Goal: Task Accomplishment & Management: Manage account settings

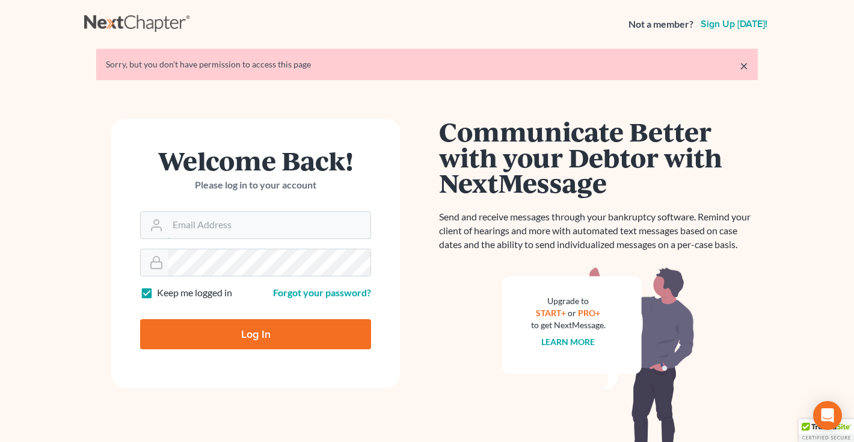
type input "middletonlegal@gmail.com"
click at [214, 334] on input "Log In" at bounding box center [255, 334] width 231 height 30
type input "Thinking..."
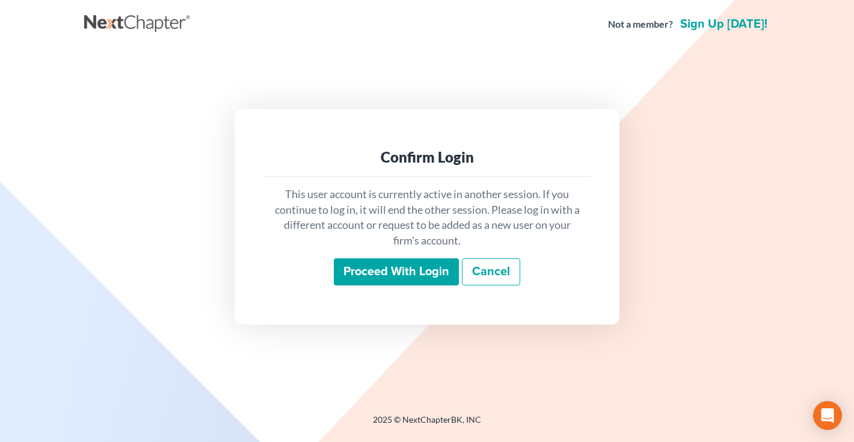
click at [386, 274] on input "Proceed with login" at bounding box center [396, 272] width 125 height 28
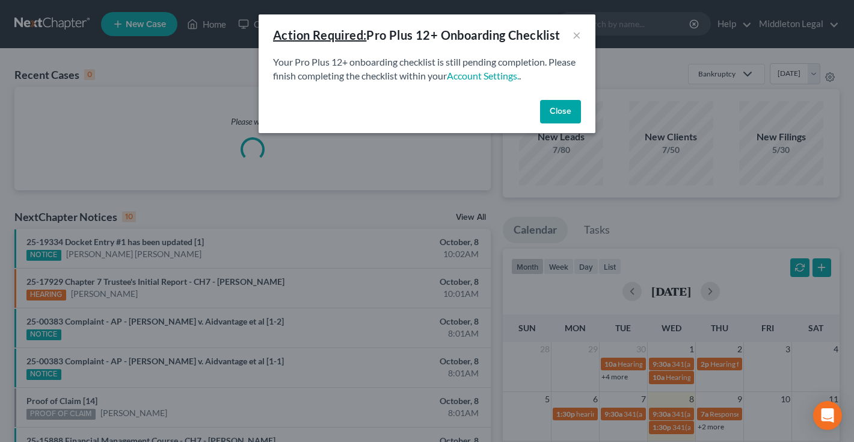
click at [558, 115] on button "Close" at bounding box center [560, 112] width 41 height 24
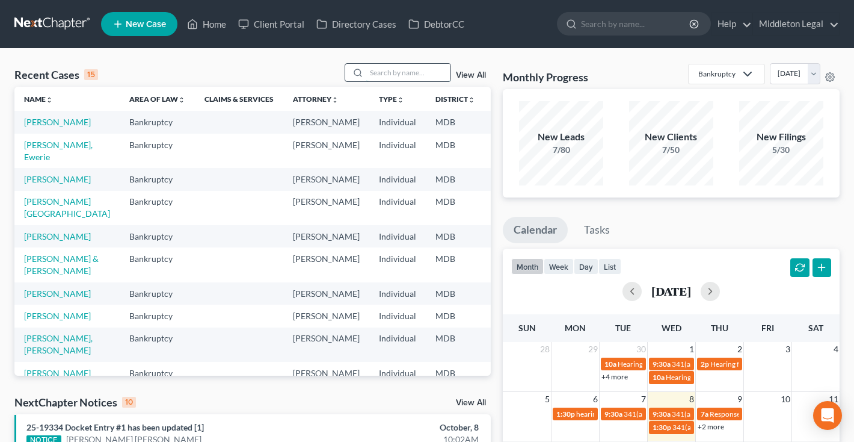
click at [445, 70] on input "search" at bounding box center [408, 72] width 84 height 17
type input "brooks"
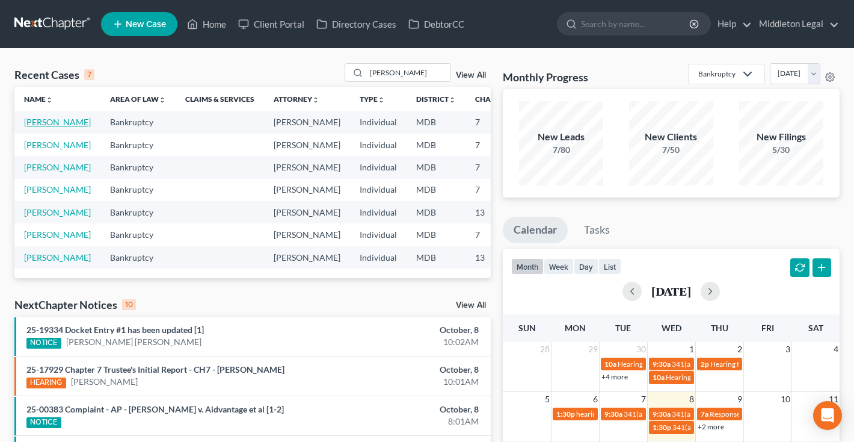
click at [37, 127] on link "[PERSON_NAME]" at bounding box center [57, 122] width 67 height 10
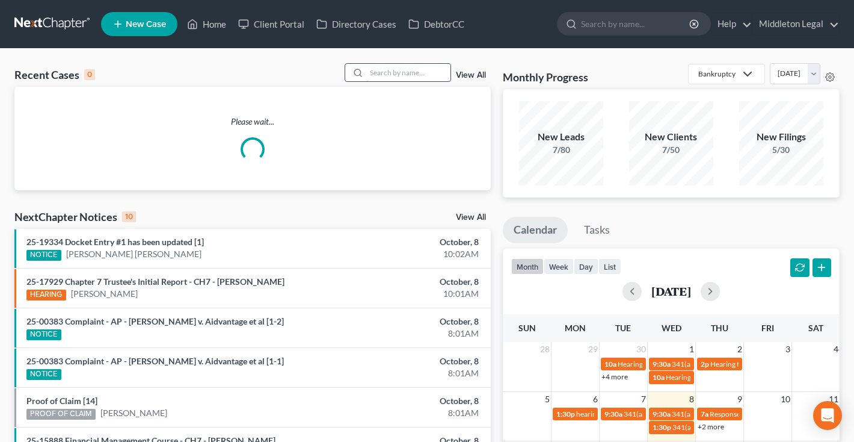
click at [403, 73] on input "search" at bounding box center [408, 72] width 84 height 17
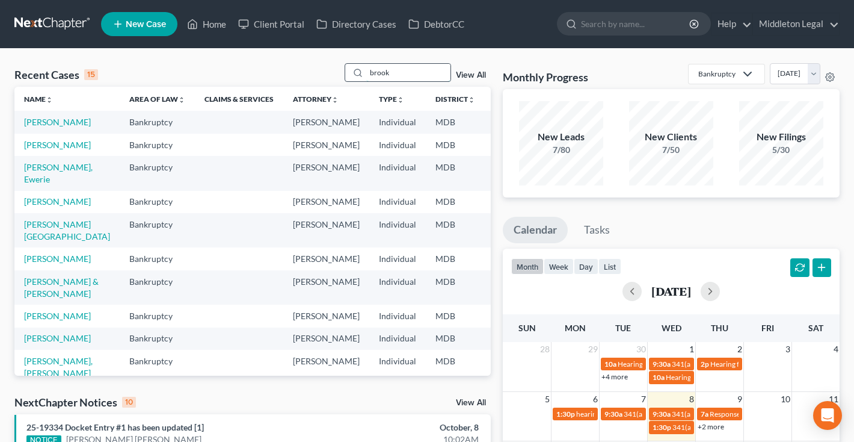
type input "brook"
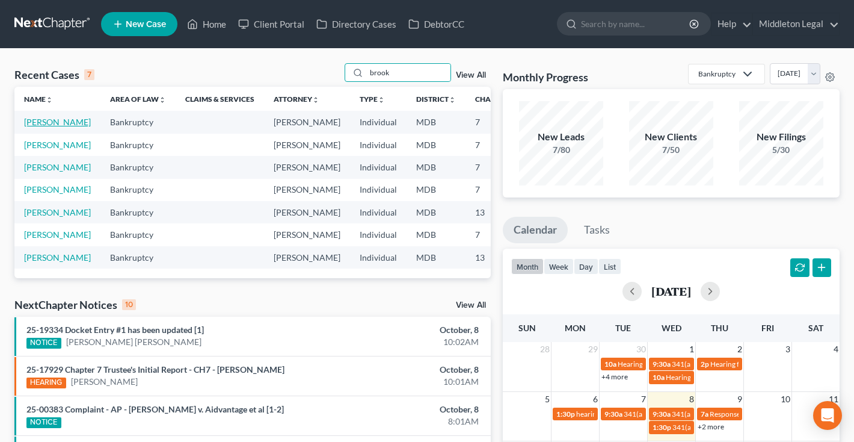
click at [42, 127] on link "[PERSON_NAME]" at bounding box center [57, 122] width 67 height 10
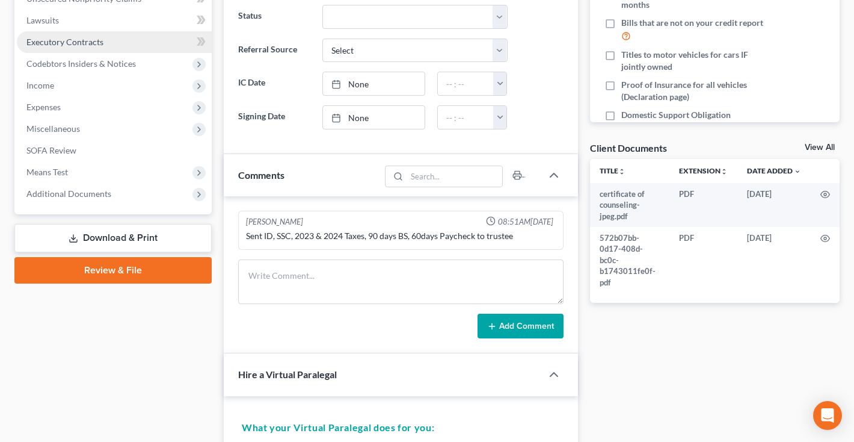
scroll to position [335, 0]
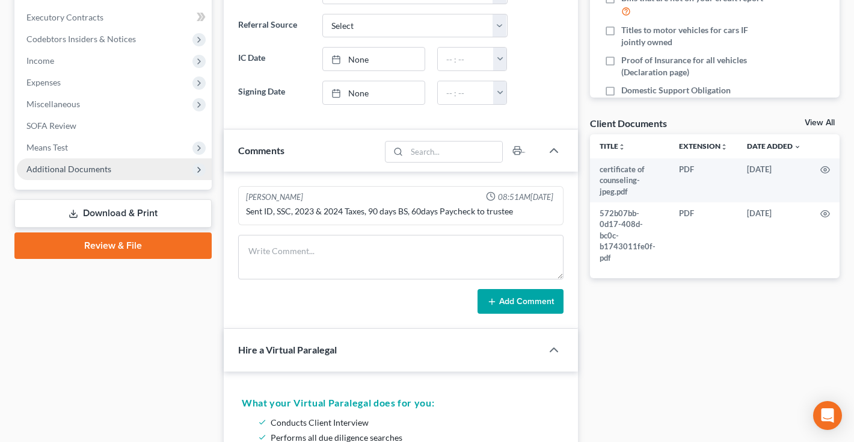
click at [84, 173] on span "Additional Documents" at bounding box center [68, 169] width 85 height 10
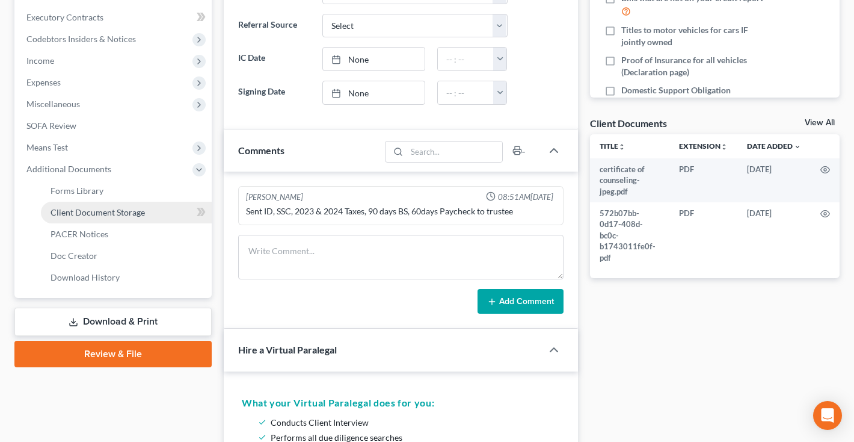
click at [85, 232] on span "PACER Notices" at bounding box center [80, 234] width 58 height 10
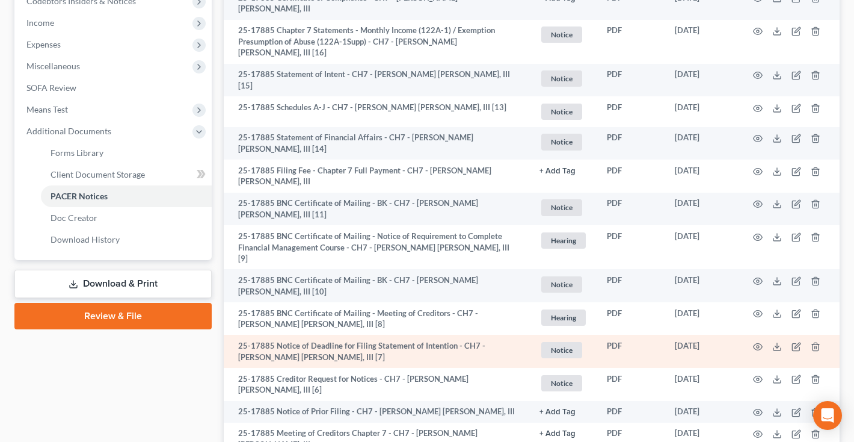
scroll to position [368, 0]
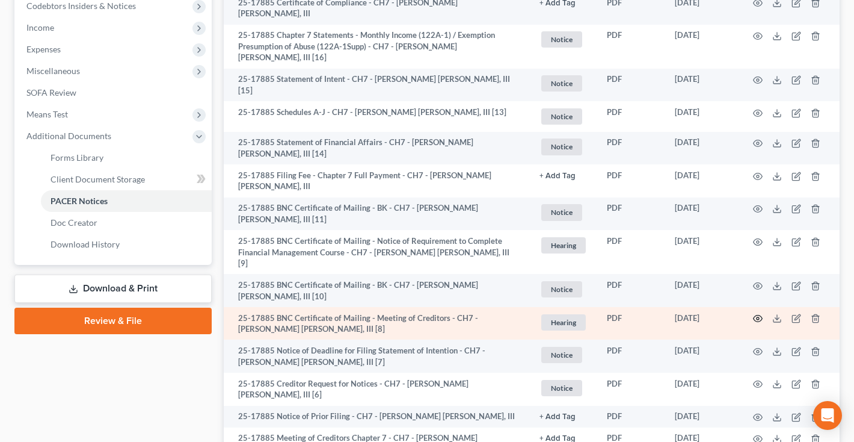
click at [758, 313] on icon "button" at bounding box center [758, 318] width 10 height 10
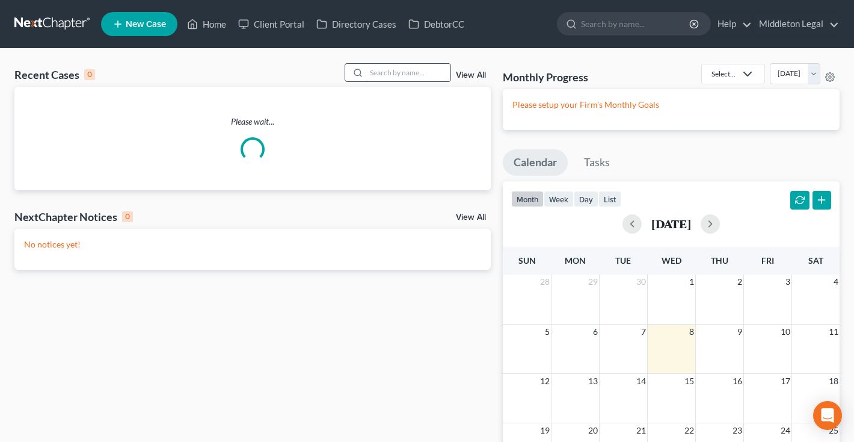
click at [403, 70] on input "search" at bounding box center [408, 72] width 84 height 17
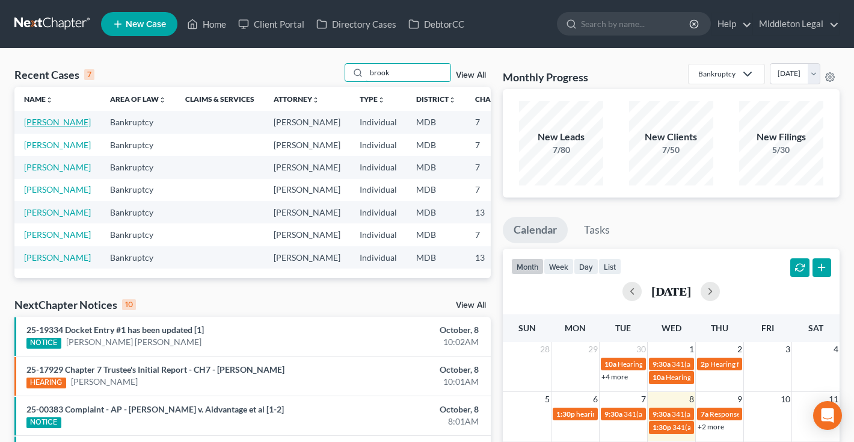
type input "brook"
click at [43, 127] on link "[PERSON_NAME]" at bounding box center [57, 122] width 67 height 10
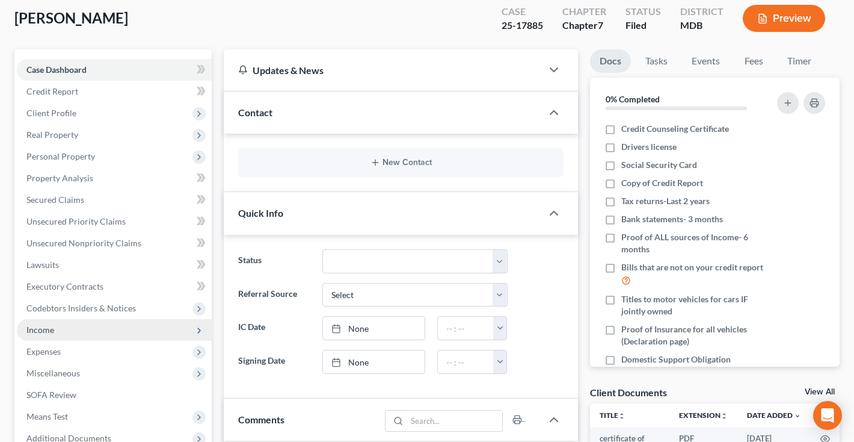
scroll to position [62, 0]
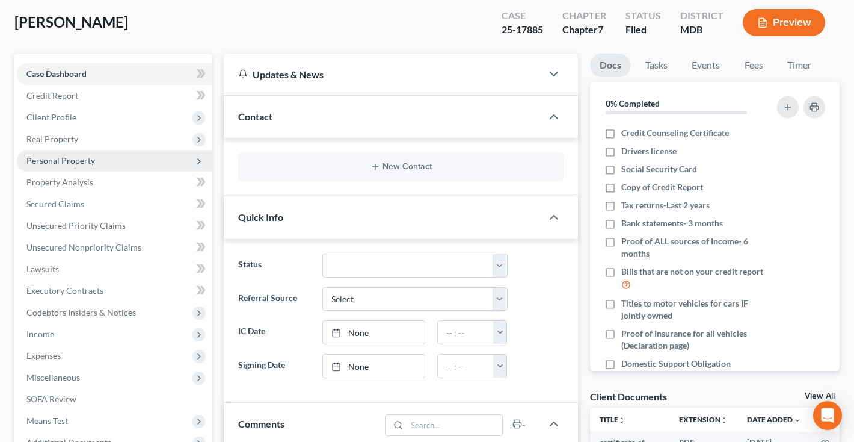
click at [90, 167] on span "Personal Property" at bounding box center [114, 161] width 195 height 22
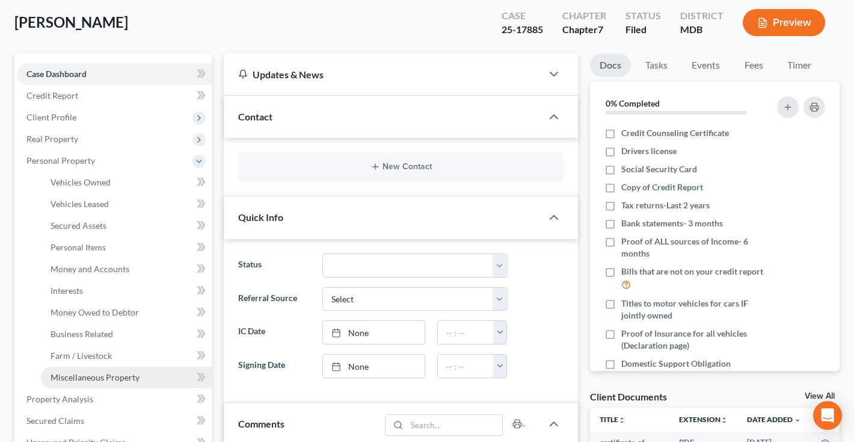
click at [99, 381] on span "Miscellaneous Property" at bounding box center [95, 377] width 89 height 10
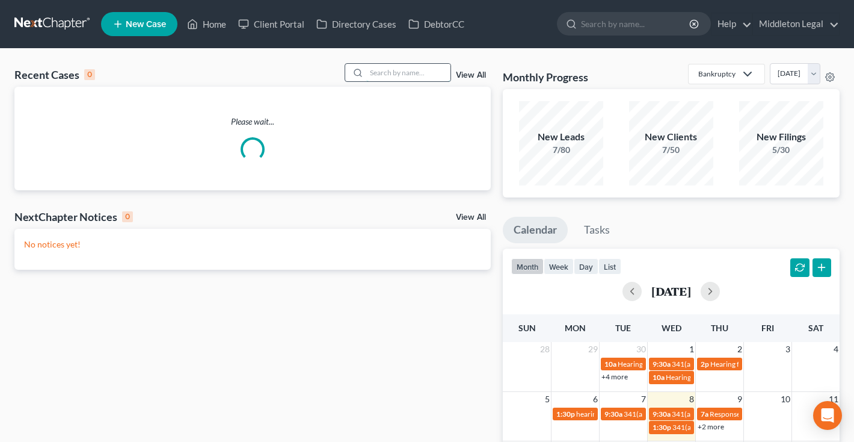
click at [397, 73] on input "search" at bounding box center [408, 72] width 84 height 17
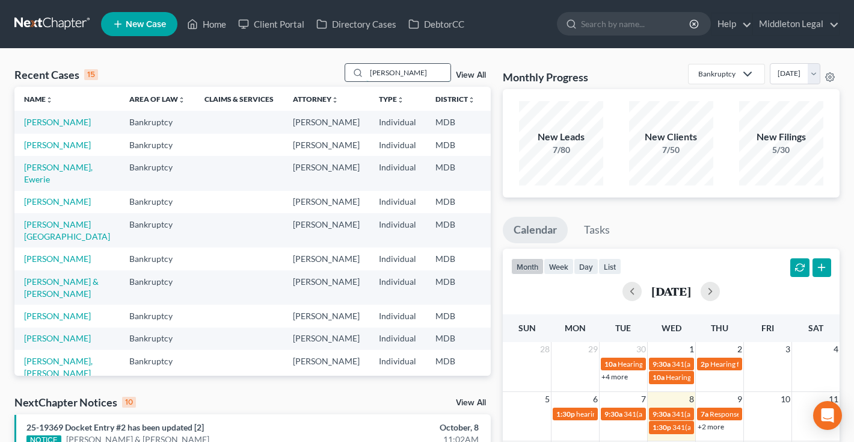
type input "davis"
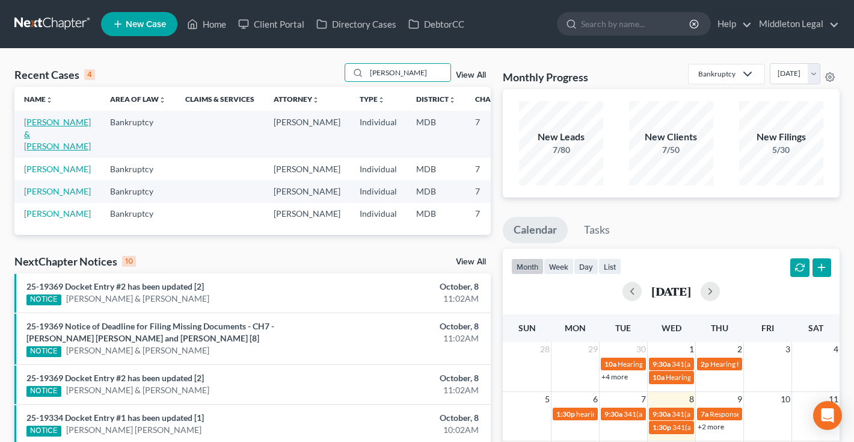
click at [42, 143] on link "[PERSON_NAME] & [PERSON_NAME]" at bounding box center [57, 134] width 67 height 34
select select "3"
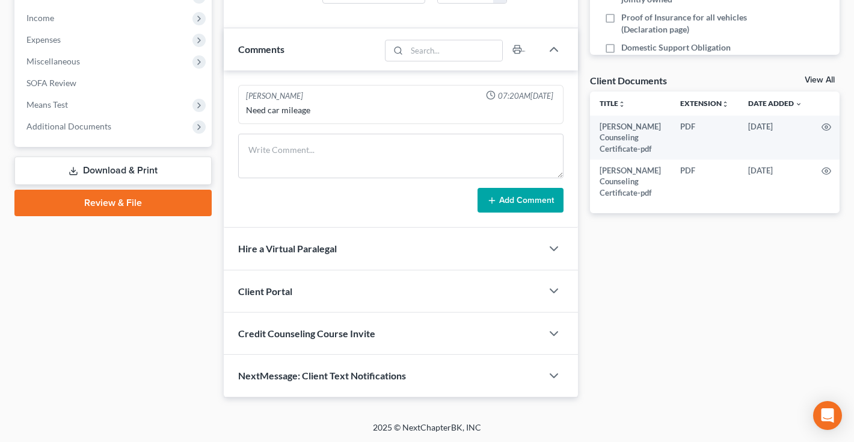
scroll to position [377, 0]
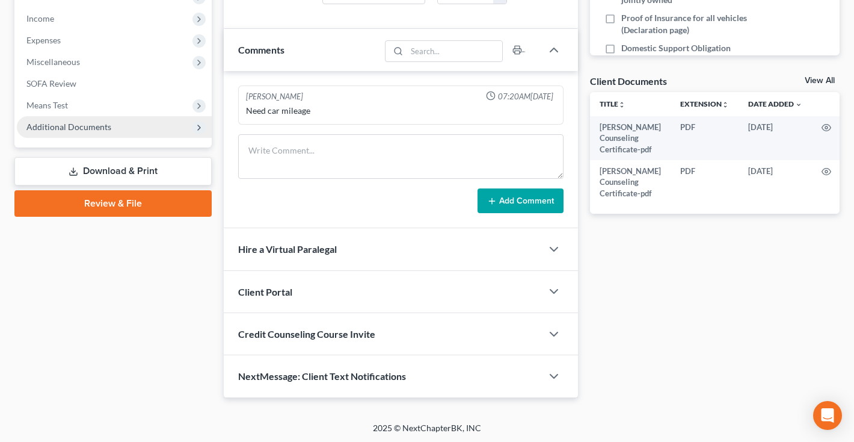
click at [78, 131] on span "Additional Documents" at bounding box center [68, 127] width 85 height 10
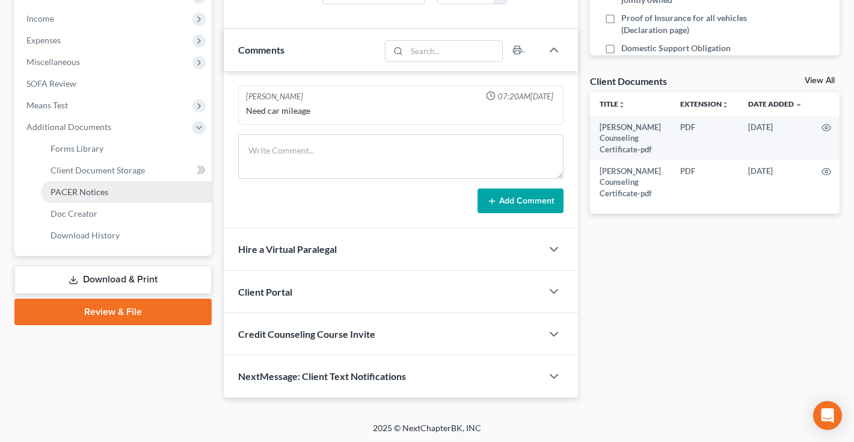
click at [83, 191] on span "PACER Notices" at bounding box center [80, 192] width 58 height 10
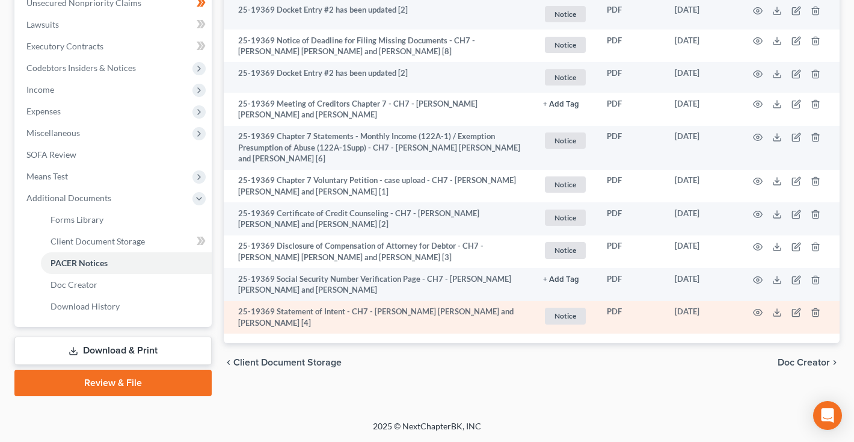
scroll to position [306, 0]
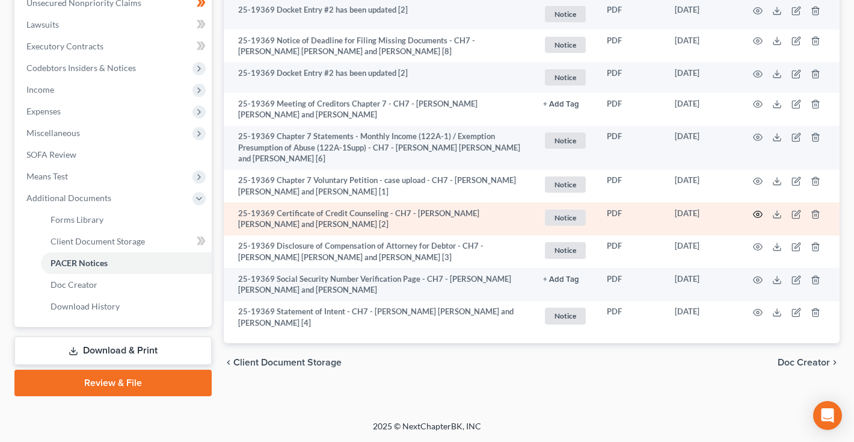
click at [756, 209] on icon "button" at bounding box center [758, 214] width 10 height 10
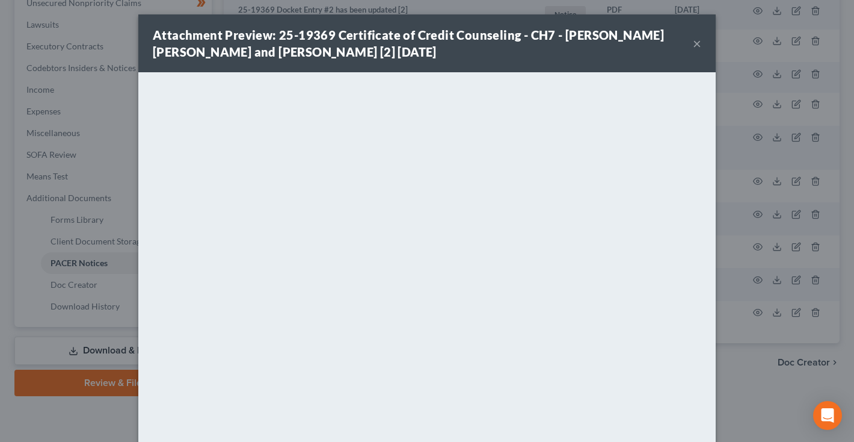
scroll to position [0, 0]
click at [698, 43] on button "×" at bounding box center [697, 43] width 8 height 14
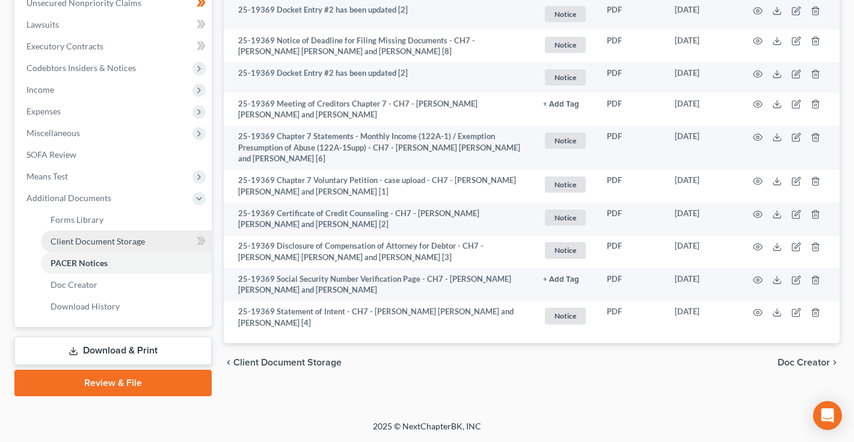
click at [113, 243] on span "Client Document Storage" at bounding box center [98, 241] width 94 height 10
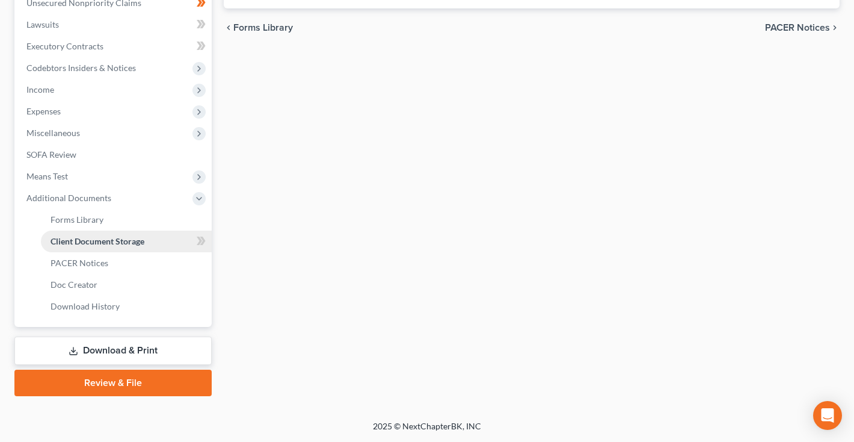
scroll to position [4, 0]
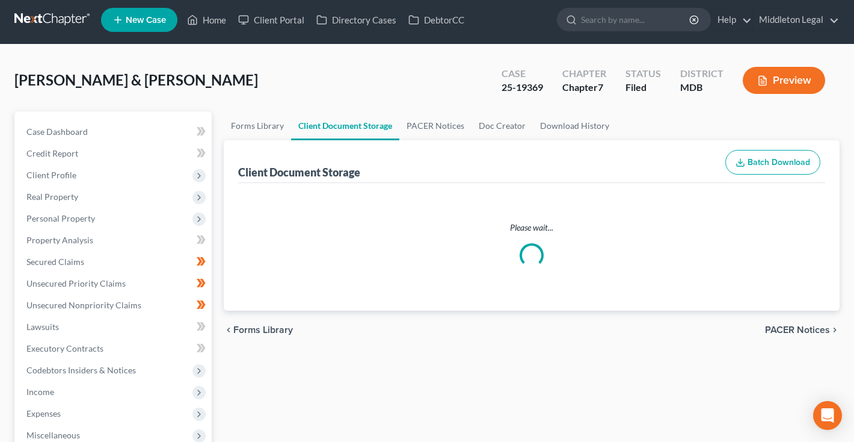
select select "14"
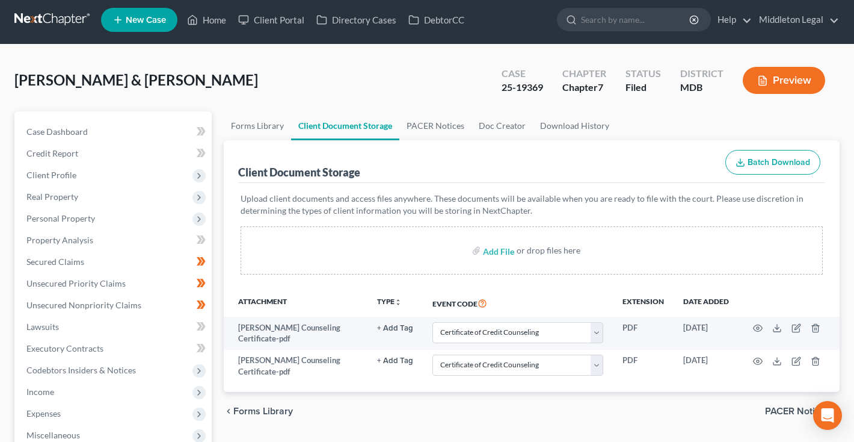
scroll to position [0, 0]
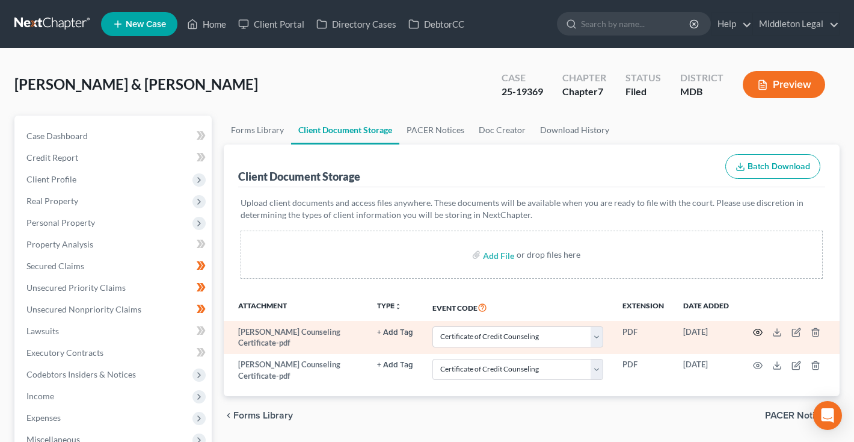
click at [758, 333] on circle "button" at bounding box center [758, 332] width 2 height 2
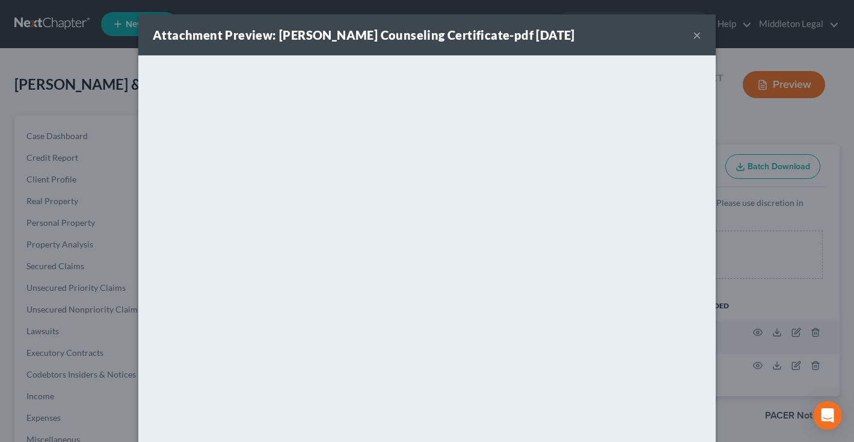
click at [697, 36] on button "×" at bounding box center [697, 35] width 8 height 14
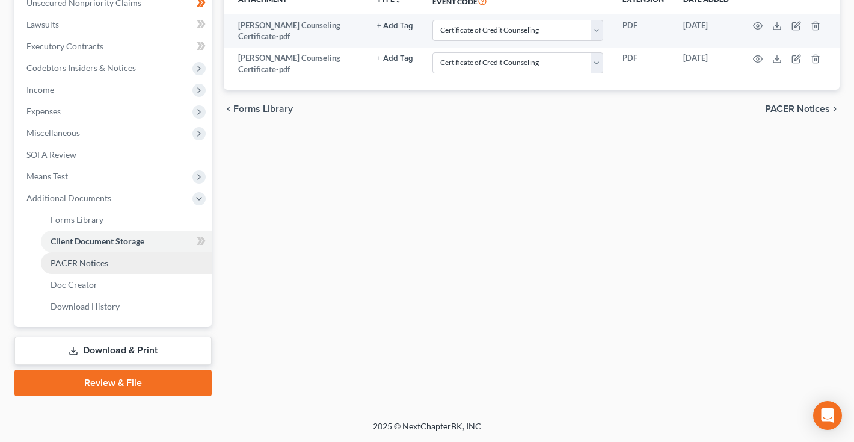
click at [87, 267] on span "PACER Notices" at bounding box center [80, 263] width 58 height 10
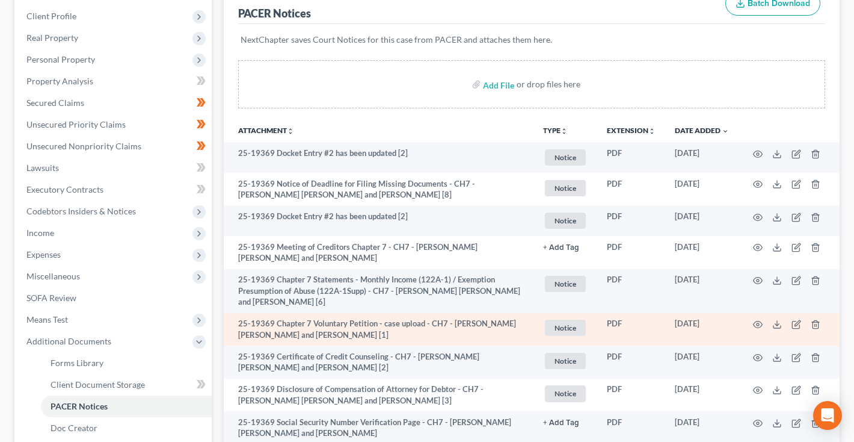
scroll to position [266, 0]
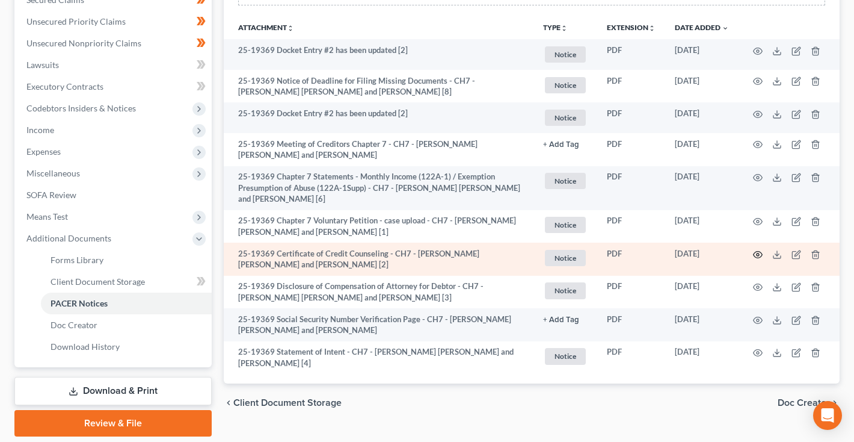
click at [757, 253] on circle "button" at bounding box center [758, 254] width 2 height 2
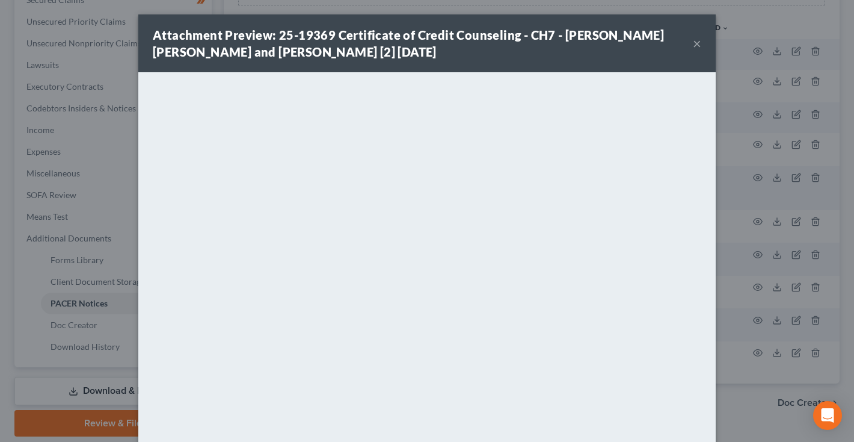
click at [699, 45] on button "×" at bounding box center [697, 43] width 8 height 14
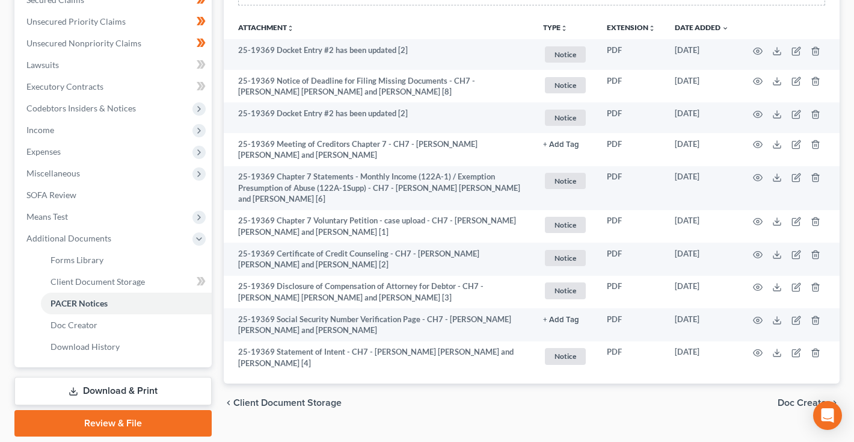
scroll to position [0, 0]
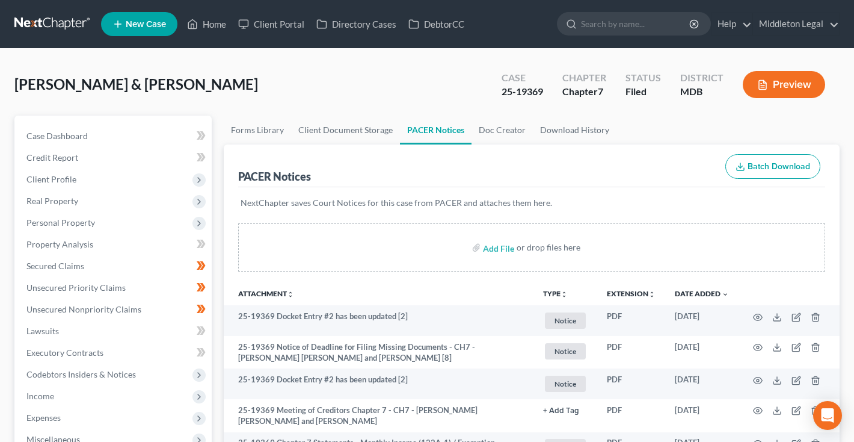
drag, startPoint x: 502, startPoint y: 91, endPoint x: 547, endPoint y: 93, distance: 44.5
click at [547, 93] on div "Case 25-19369" at bounding box center [522, 86] width 61 height 36
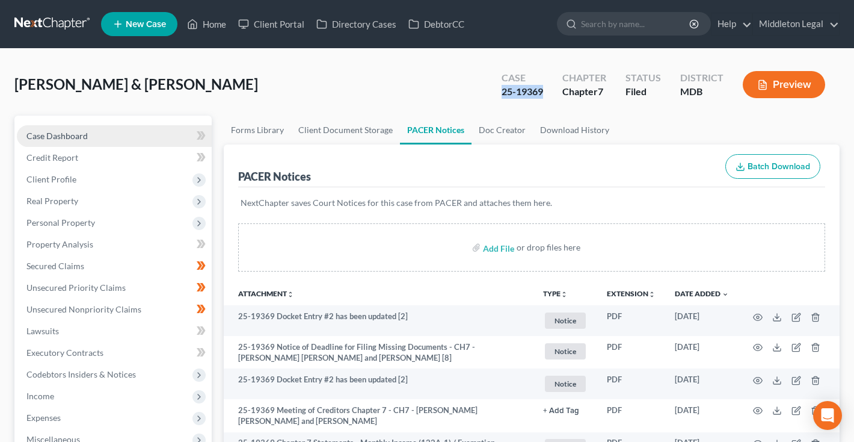
click at [86, 135] on span "Case Dashboard" at bounding box center [56, 136] width 61 height 10
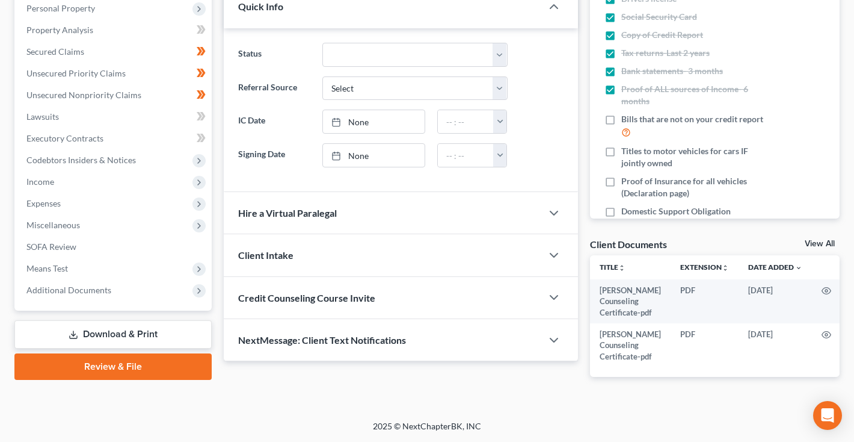
scroll to position [223, 0]
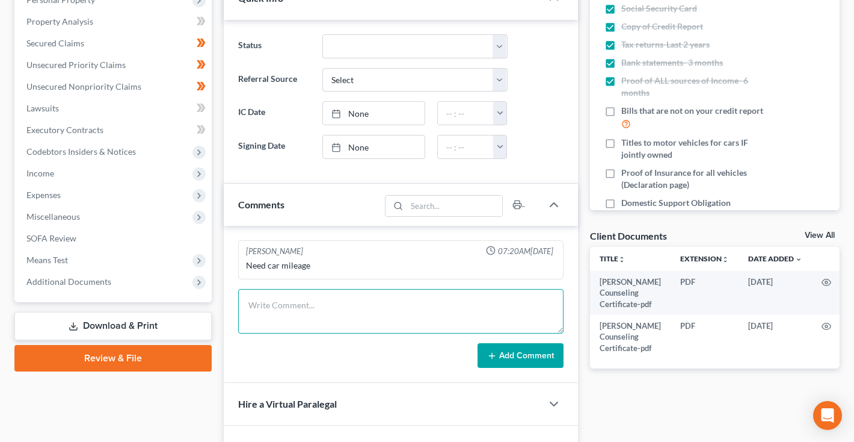
click at [357, 307] on textarea at bounding box center [401, 311] width 326 height 45
paste textarea "Notice of Chapter 7 Bankruptcy Case, Meeting of Creditors & Notice of Appointme…"
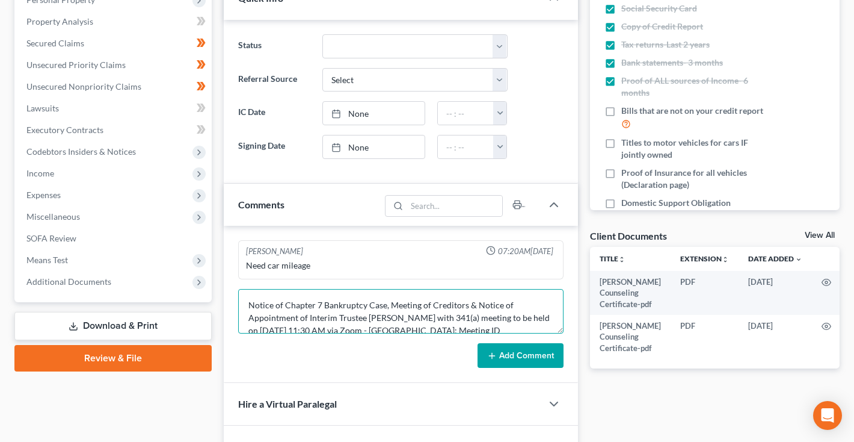
scroll to position [38, 0]
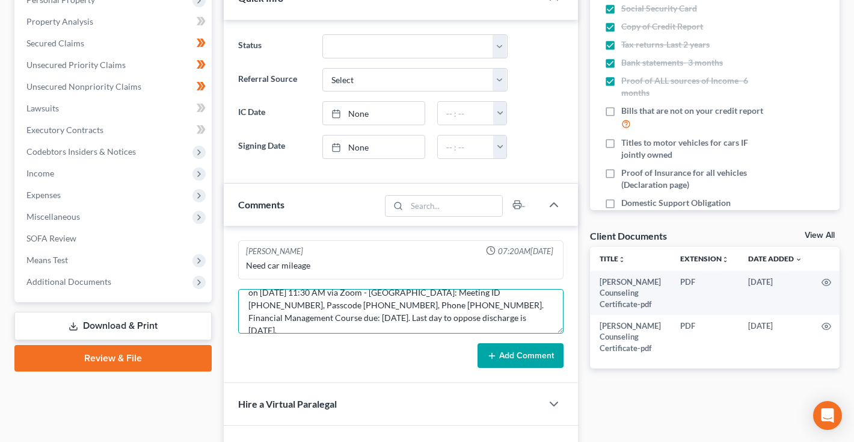
type textarea "Notice of Chapter 7 Bankruptcy Case, Meeting of Creditors & Notice of Appointme…"
click at [531, 353] on button "Add Comment" at bounding box center [521, 355] width 86 height 25
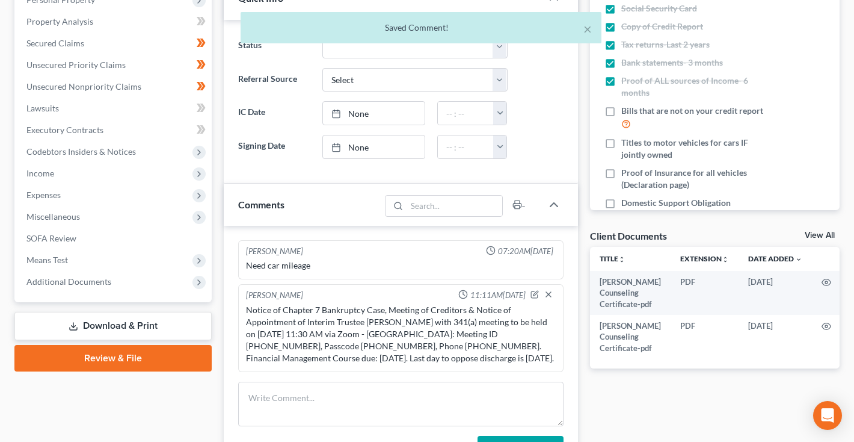
scroll to position [0, 0]
